Goal: Check status: Check status

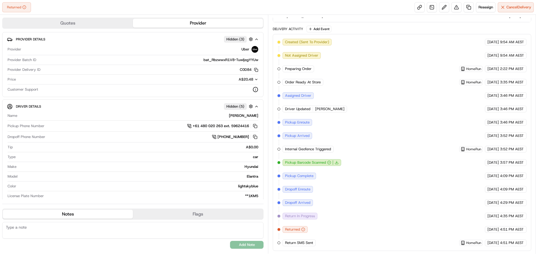
click at [290, 217] on span "Return In Progress" at bounding box center [300, 216] width 30 height 5
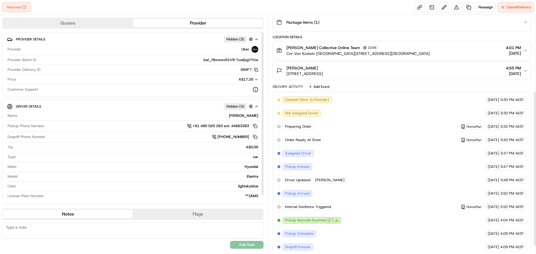
scroll to position [129, 0]
